Goal: Transaction & Acquisition: Register for event/course

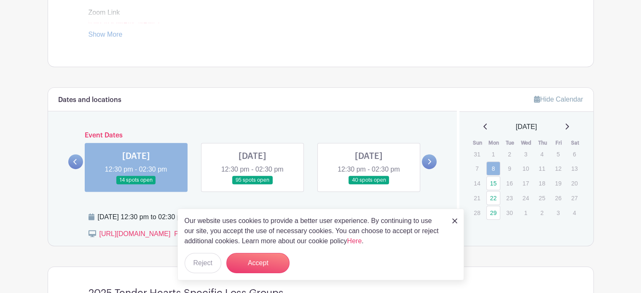
scroll to position [422, 0]
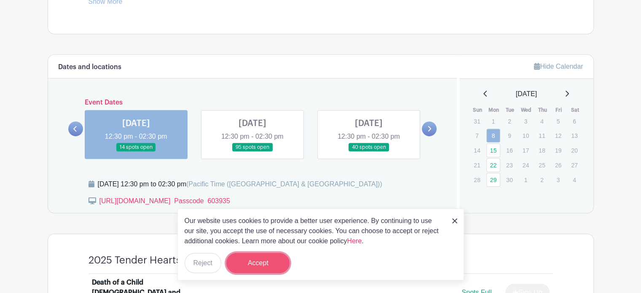
click at [270, 260] on button "Accept" at bounding box center [257, 263] width 63 height 20
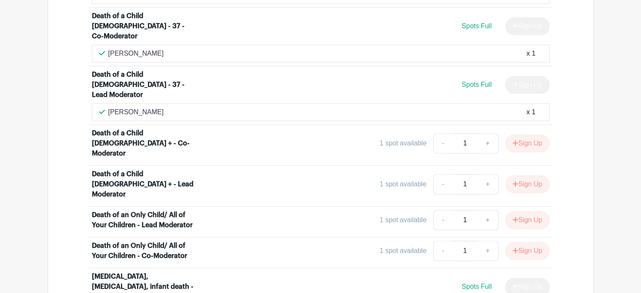
scroll to position [927, 0]
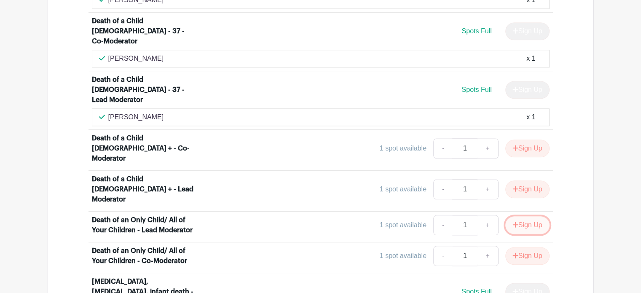
click at [527, 216] on button "Sign Up" at bounding box center [527, 225] width 44 height 18
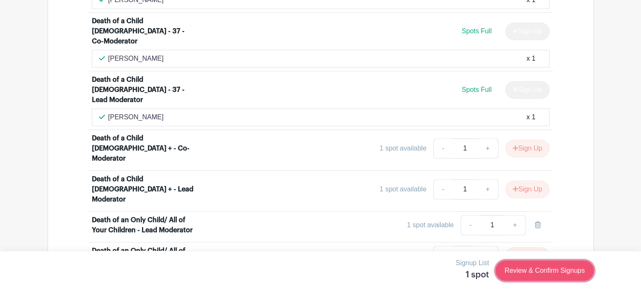
click at [518, 270] on link "Review & Confirm Signups" at bounding box center [545, 270] width 98 height 20
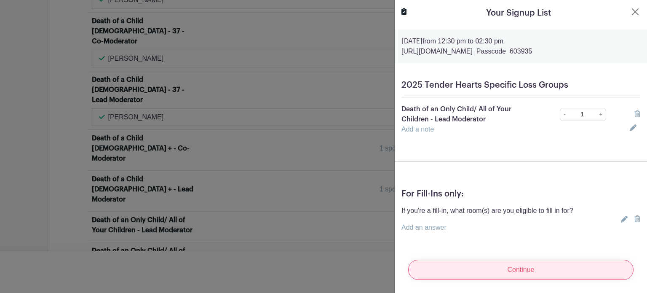
click at [487, 268] on input "Continue" at bounding box center [521, 270] width 226 height 20
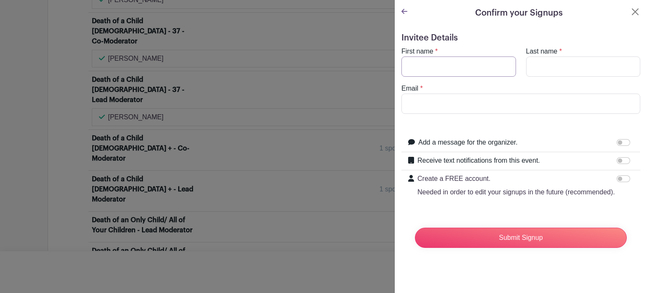
click at [435, 64] on input "First name" at bounding box center [459, 66] width 115 height 20
type input "[PERSON_NAME]"
type input "Kaniaupio"
type input "[EMAIL_ADDRESS][DOMAIN_NAME]"
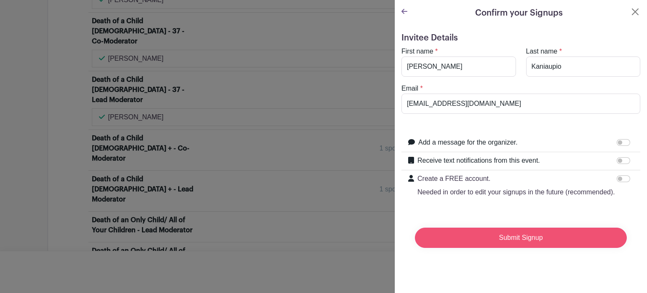
click at [498, 244] on input "Submit Signup" at bounding box center [521, 238] width 212 height 20
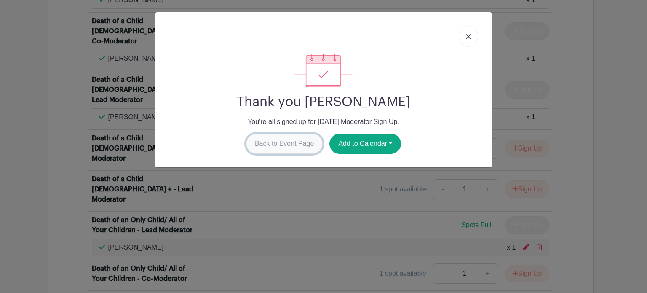
click at [283, 147] on link "Back to Event Page" at bounding box center [284, 144] width 77 height 20
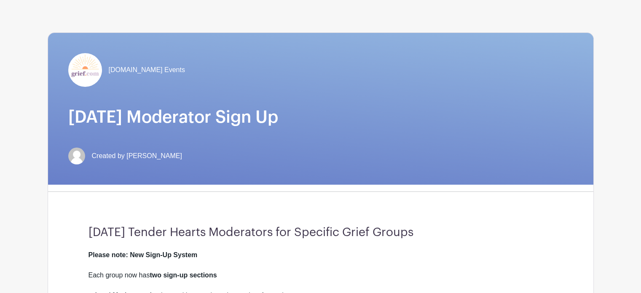
scroll to position [0, 0]
